Goal: Find contact information: Find contact information

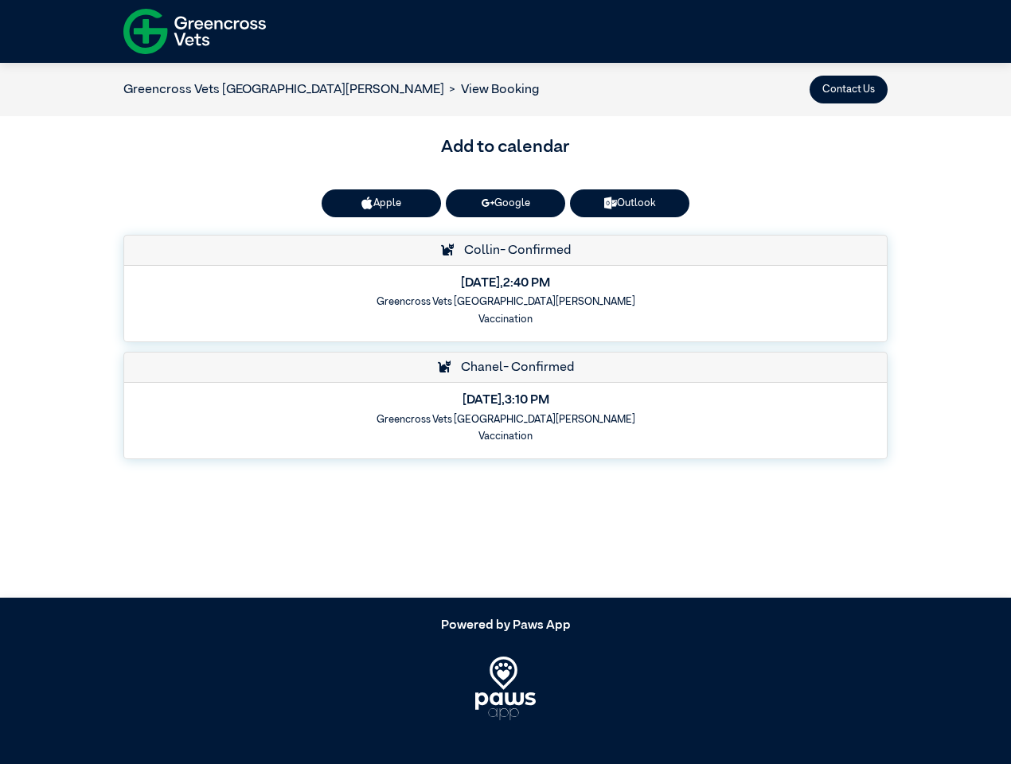
click at [848, 89] on button "Contact Us" at bounding box center [848, 90] width 78 height 28
click at [381, 203] on button "Apple" at bounding box center [381, 203] width 119 height 28
